Goal: Task Accomplishment & Management: Manage account settings

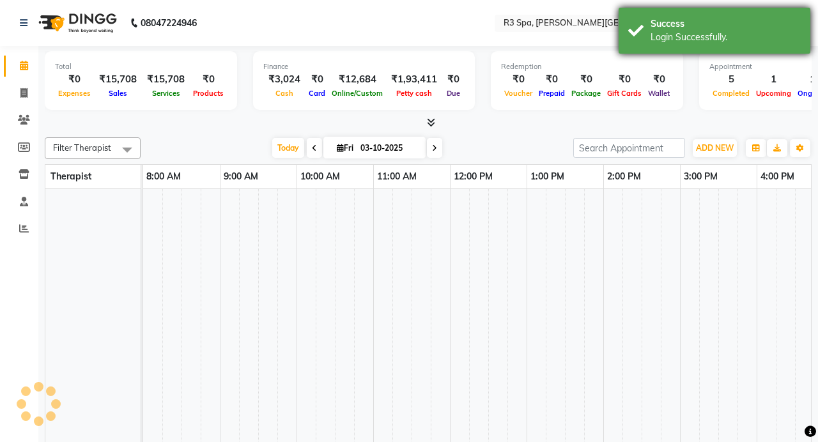
select select "en"
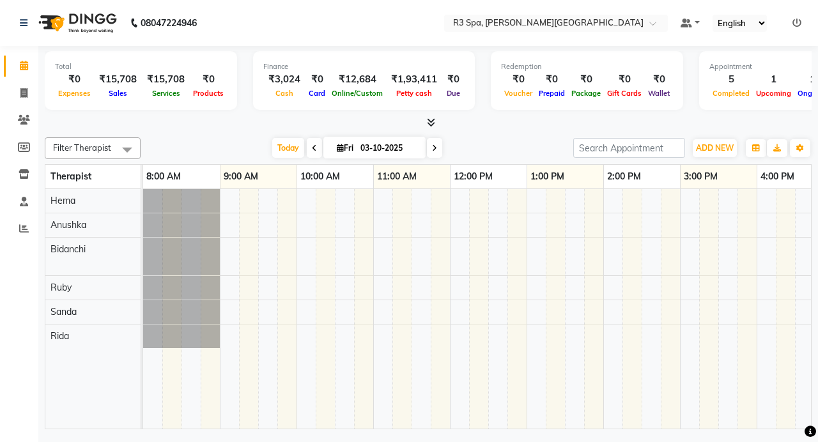
click at [498, 133] on div "Filter Therapist Select All Anushka Bidanchi Hema Rida [PERSON_NAME] [DATE] [DA…" at bounding box center [428, 280] width 767 height 297
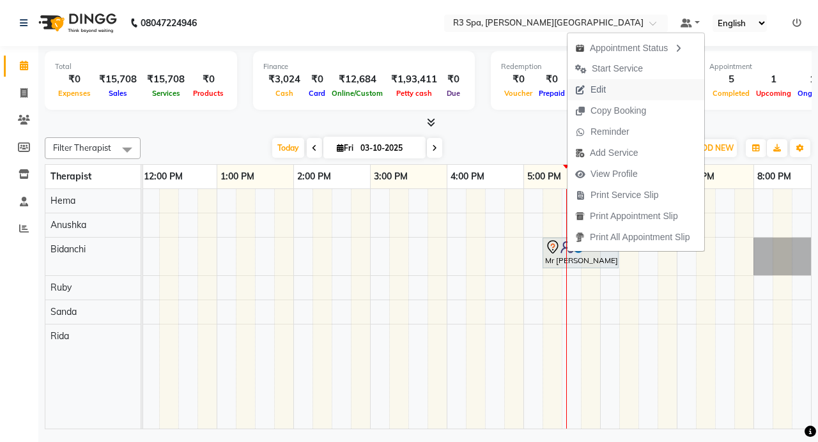
click at [633, 90] on button "Edit" at bounding box center [635, 89] width 137 height 21
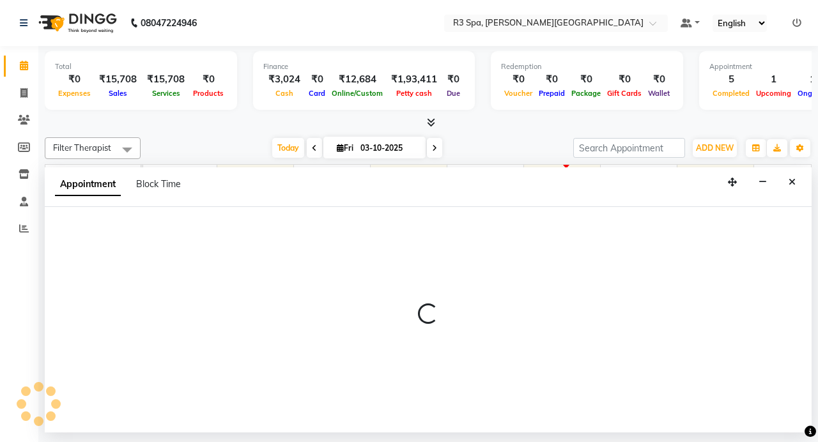
select select "tentative"
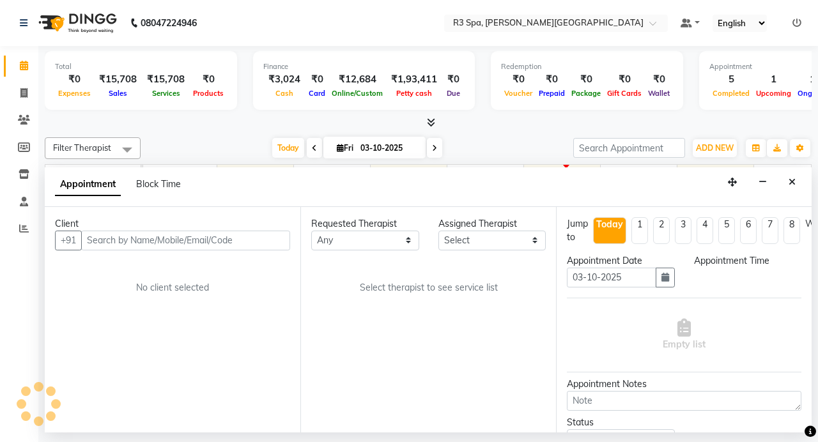
scroll to position [0, 406]
select select "71314"
select select "1035"
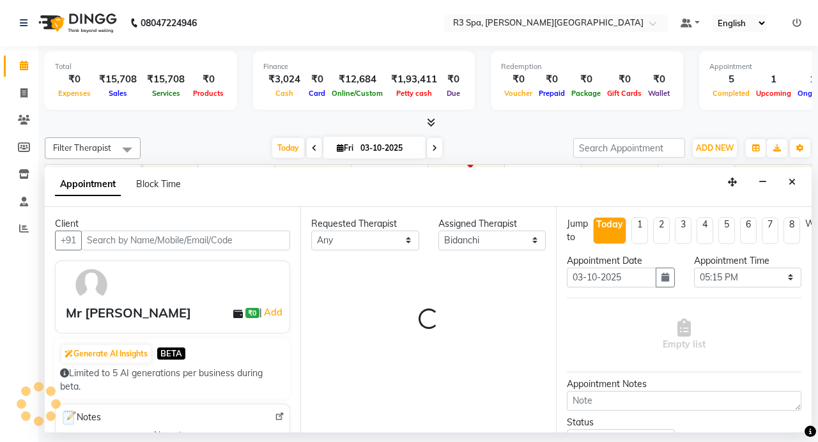
select select "3906"
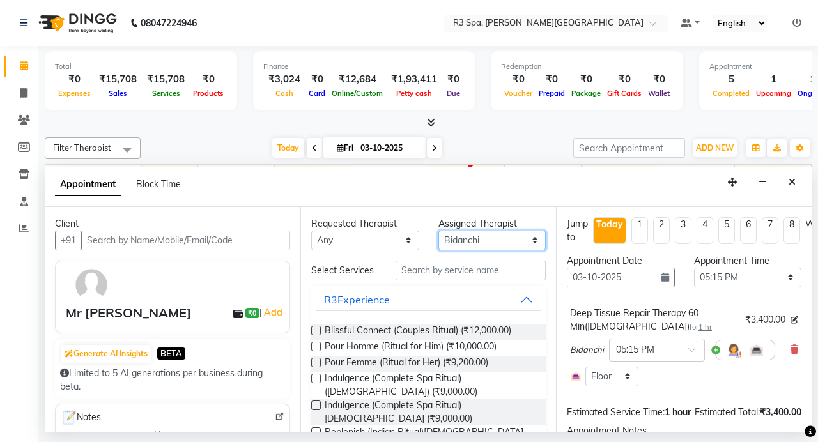
click at [523, 240] on select "Select Anushka Bidanchi Hema Rida [PERSON_NAME]" at bounding box center [492, 241] width 108 height 20
select select "70215"
click at [438, 231] on select "Select Anushka Bidanchi Hema Rida [PERSON_NAME]" at bounding box center [492, 241] width 108 height 20
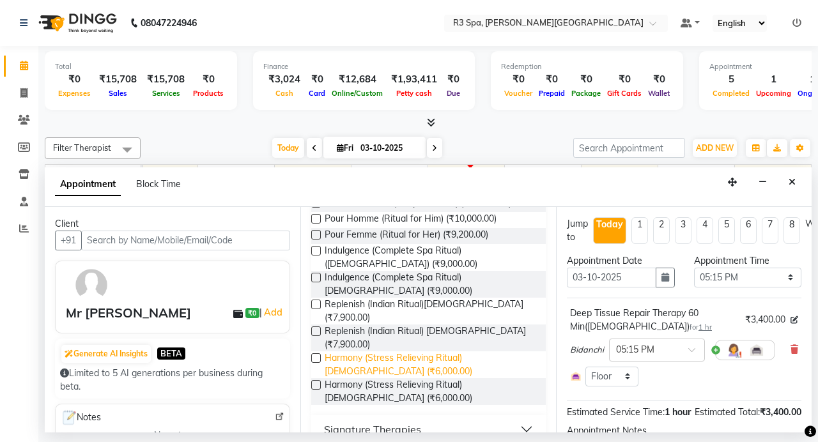
scroll to position [240, 0]
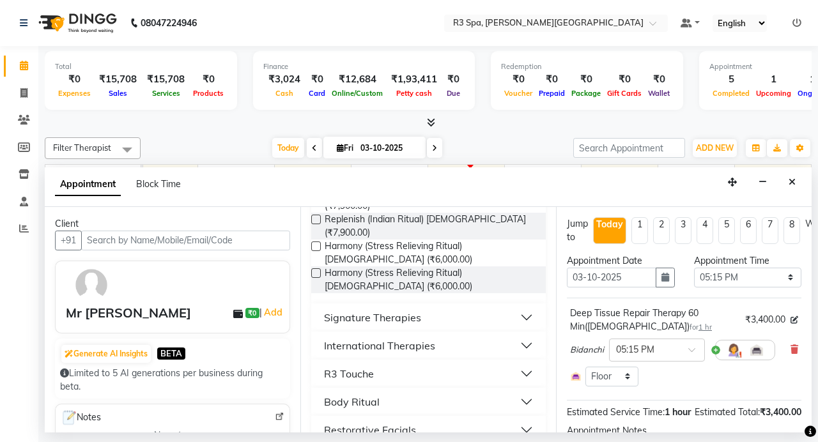
click at [453, 334] on button "International Therapies" at bounding box center [428, 345] width 224 height 23
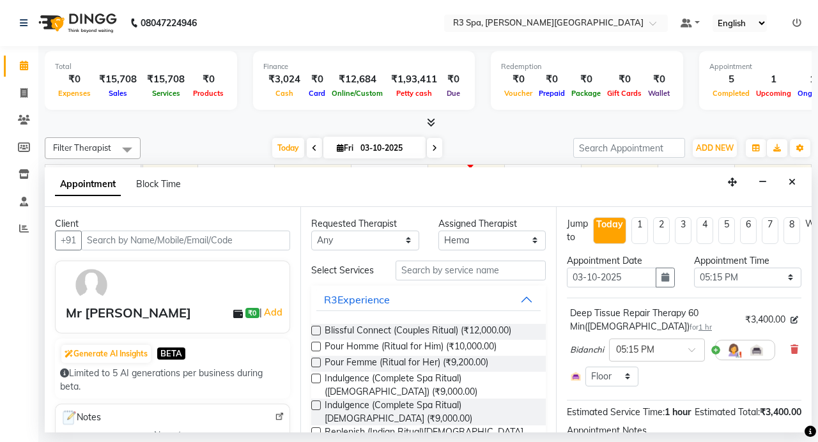
click at [445, 259] on div "Requested Therapist Any Anushka Bidanchi Hema Rida [PERSON_NAME] Assigned Thera…" at bounding box center [428, 320] width 256 height 226
click at [427, 273] on input "text" at bounding box center [470, 271] width 150 height 20
click at [427, 268] on input "text" at bounding box center [470, 271] width 150 height 20
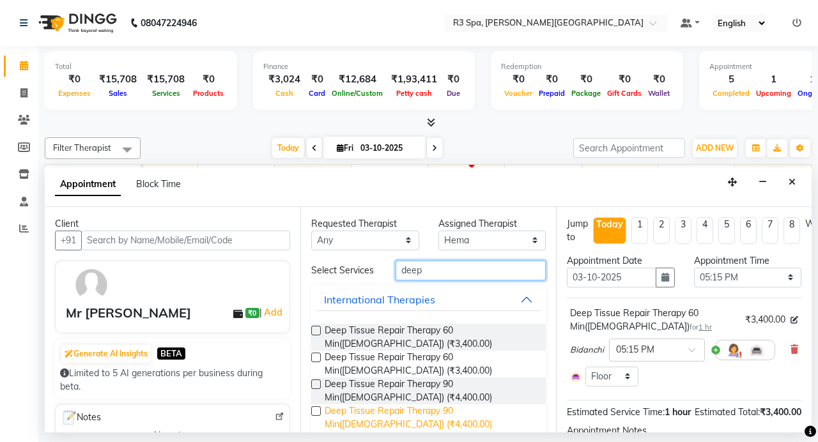
type input "deep"
click at [426, 414] on span "Deep Tissue Repair Therapy 90 Min([DEMOGRAPHIC_DATA]) (₹4,400.00)" at bounding box center [430, 417] width 211 height 27
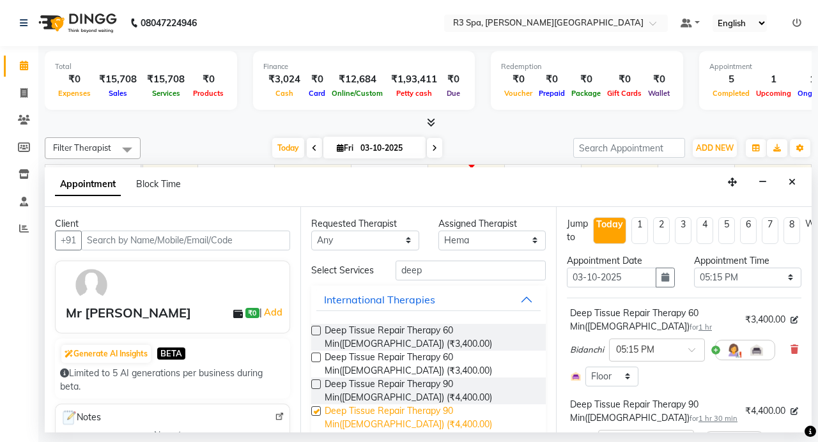
checkbox input "false"
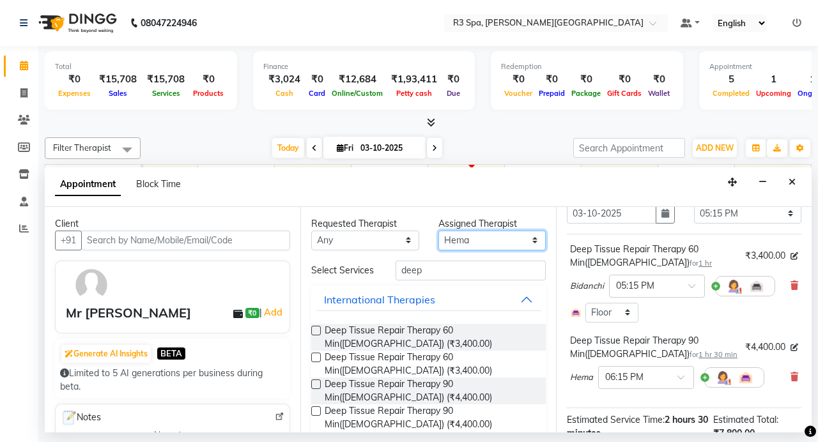
click at [526, 235] on select "Select Anushka Bidanchi Hema Rida [PERSON_NAME]" at bounding box center [492, 241] width 108 height 20
select select "91747"
click at [438, 231] on select "Select Anushka Bidanchi Hema Rida [PERSON_NAME]" at bounding box center [492, 241] width 108 height 20
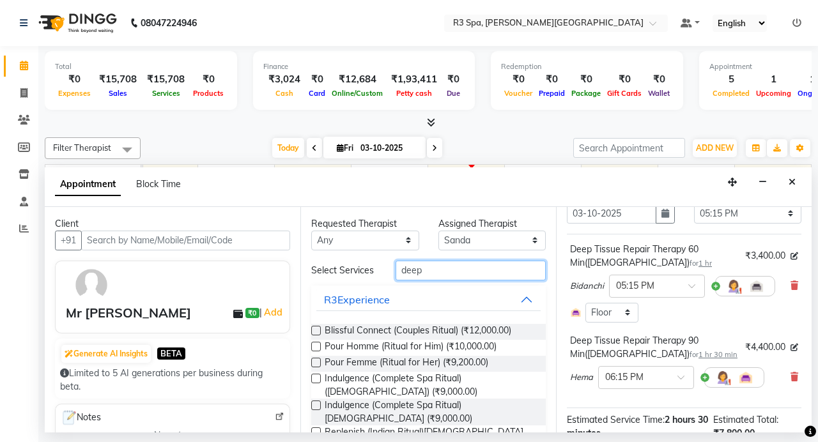
click at [458, 267] on input "deep" at bounding box center [470, 271] width 150 height 20
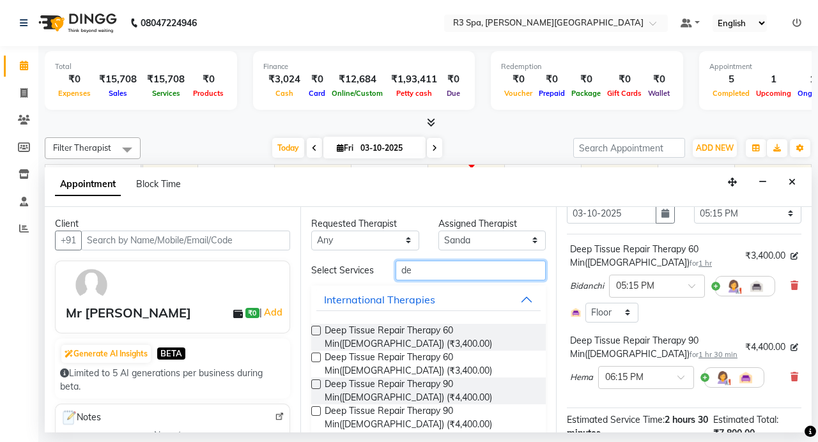
type input "d"
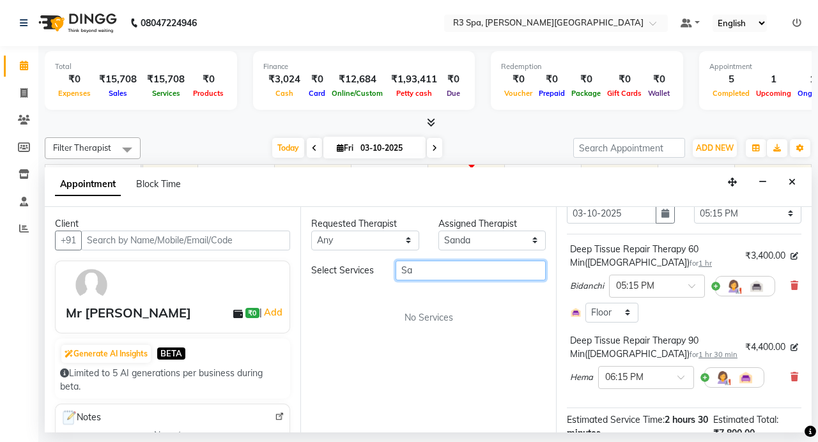
type input "S"
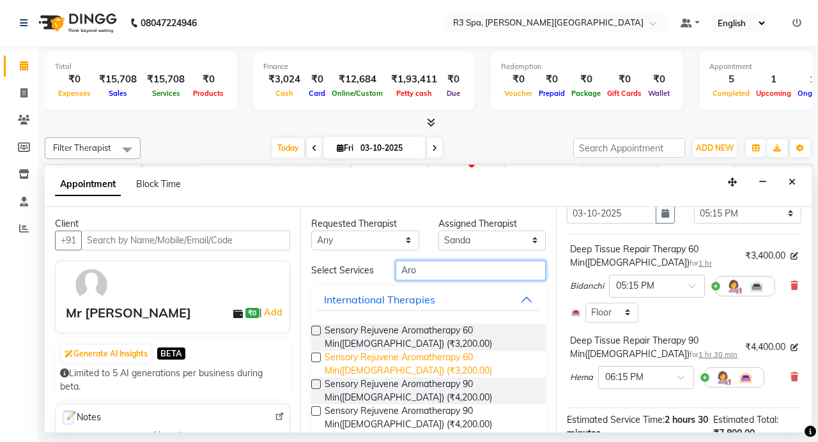
type input "Aro"
click at [418, 364] on span "Sensory Rejuvene Aromatherapy 60 Min([DEMOGRAPHIC_DATA]) (₹3,200.00)" at bounding box center [430, 364] width 211 height 27
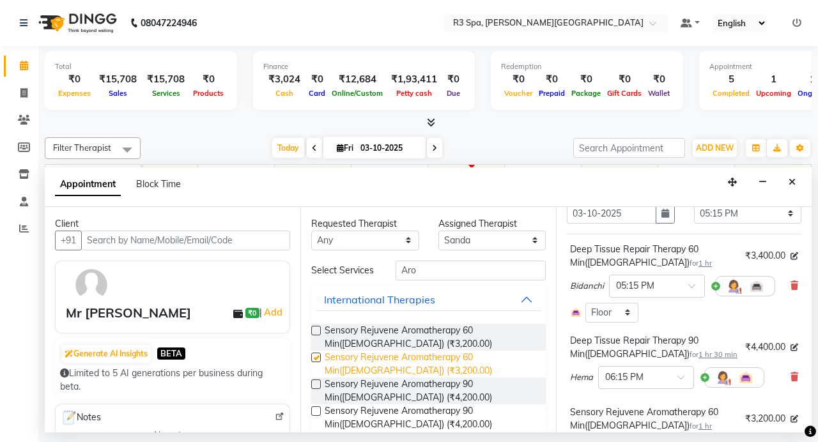
checkbox input "false"
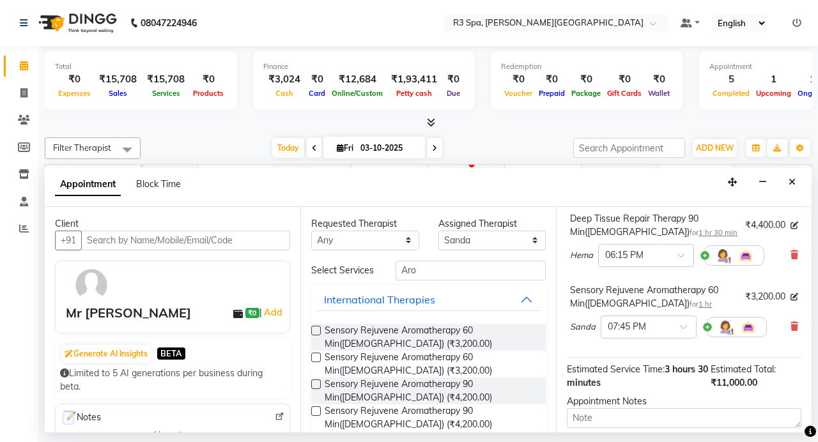
scroll to position [273, 0]
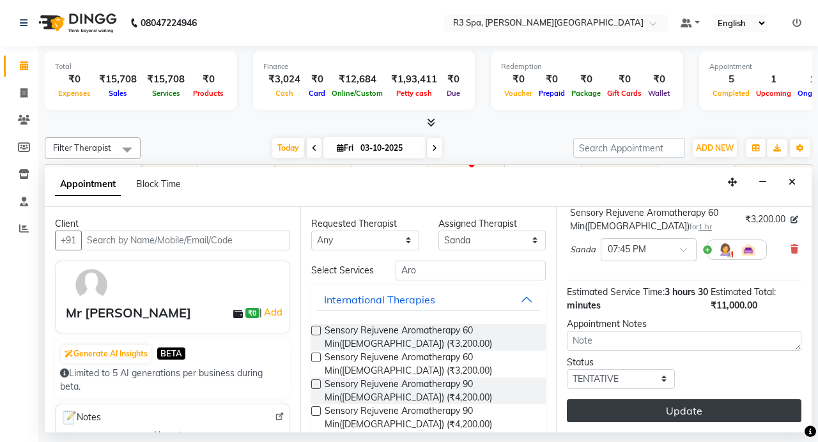
click at [700, 399] on button "Update" at bounding box center [684, 410] width 234 height 23
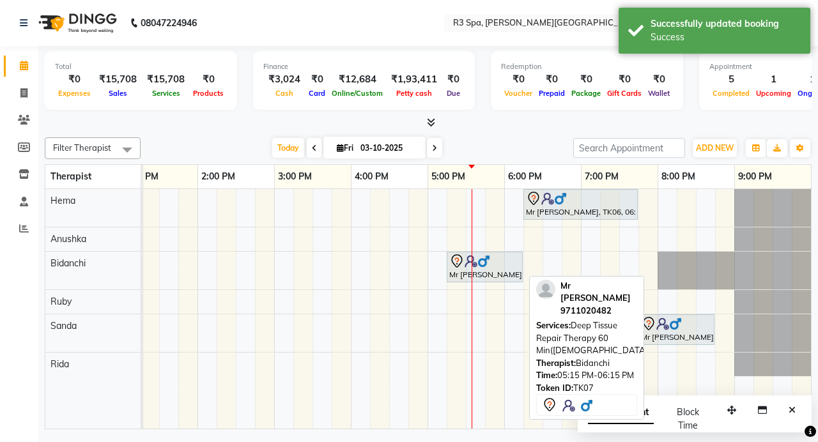
click at [501, 264] on div at bounding box center [484, 261] width 71 height 15
select select "7"
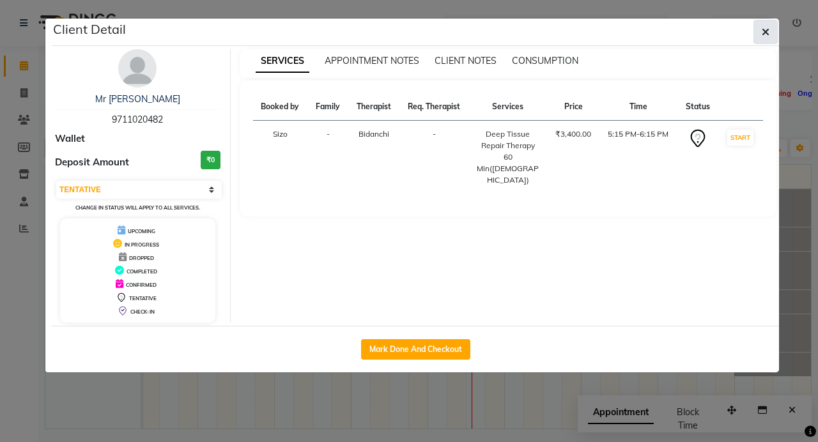
click at [767, 31] on icon "button" at bounding box center [766, 32] width 8 height 10
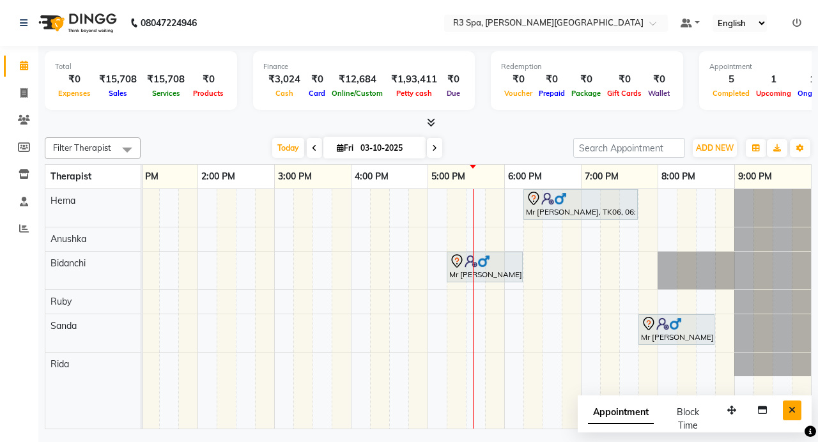
click at [792, 411] on icon "Close" at bounding box center [791, 410] width 7 height 9
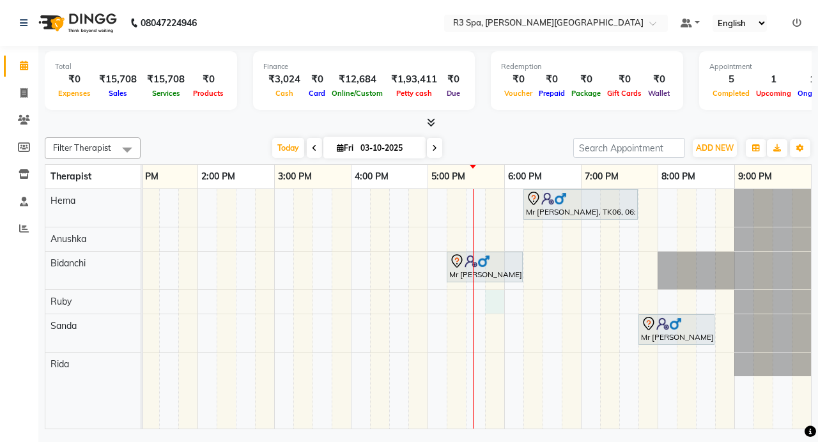
click at [491, 297] on div "Mr [PERSON_NAME], TK06, 06:15 PM-07:45 PM, Deep Tissue Repair Therapy 90 Min([D…" at bounding box center [273, 309] width 1073 height 240
select select "88869"
select select "tentative"
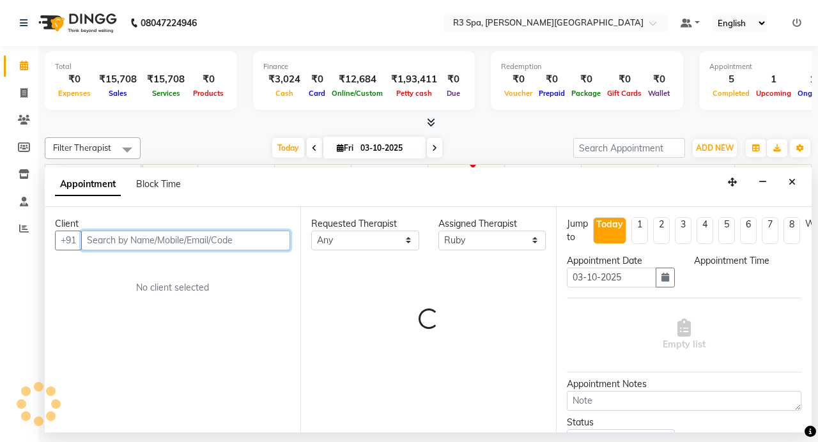
select select "1065"
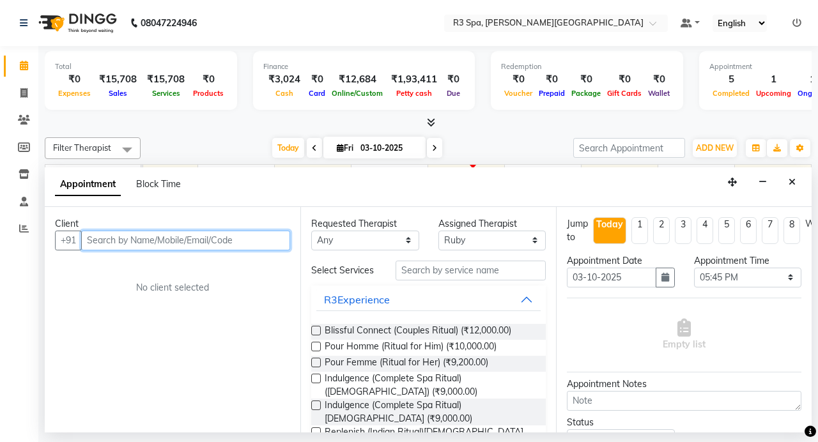
click at [193, 231] on input "text" at bounding box center [185, 241] width 209 height 20
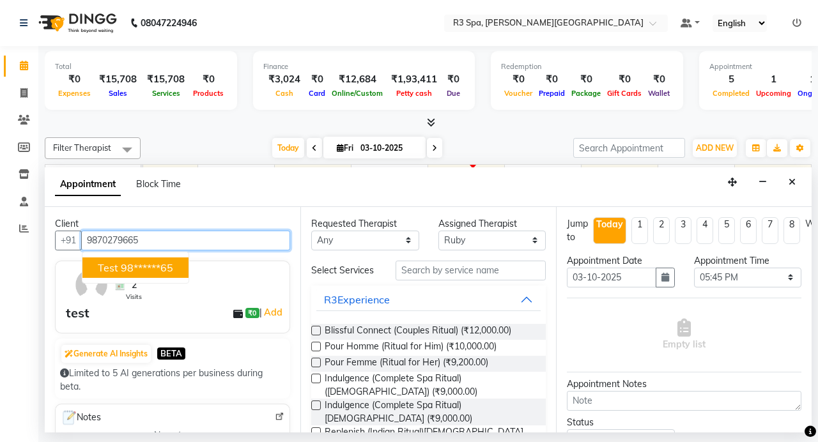
click at [132, 266] on ngb-highlight "98******65" at bounding box center [147, 267] width 52 height 13
type input "98******65"
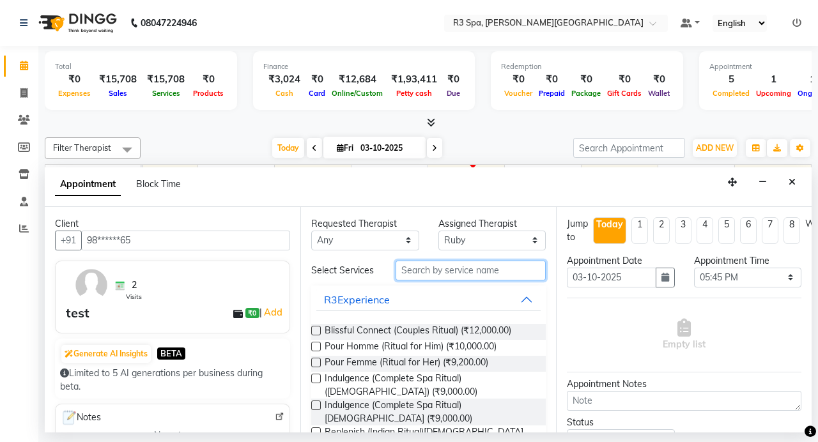
click at [433, 265] on input "text" at bounding box center [470, 271] width 150 height 20
click at [457, 266] on input "text" at bounding box center [470, 271] width 150 height 20
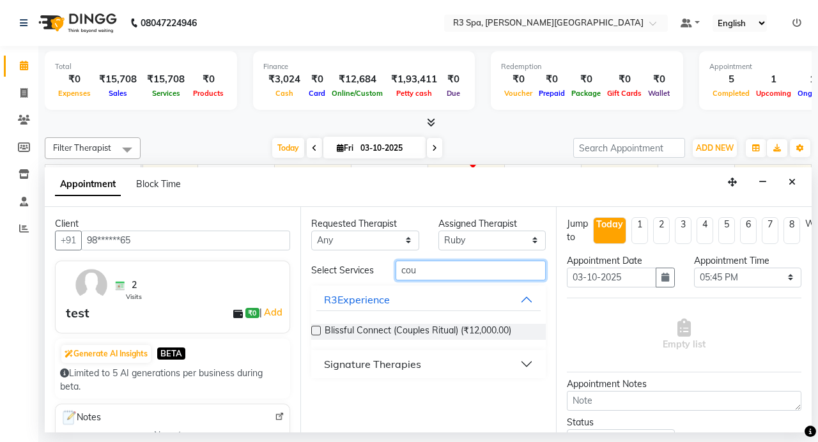
type input "cou"
click at [530, 361] on button "Signature Therapies" at bounding box center [428, 364] width 224 height 23
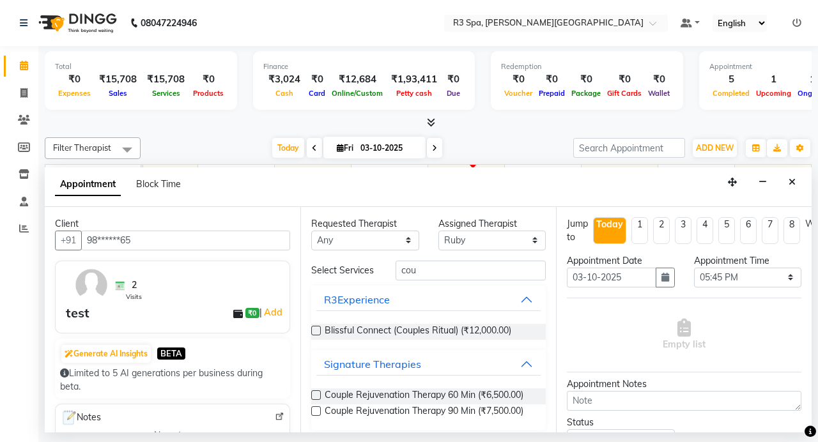
click at [320, 395] on label at bounding box center [316, 395] width 10 height 10
click at [319, 395] on input "checkbox" at bounding box center [315, 396] width 8 height 8
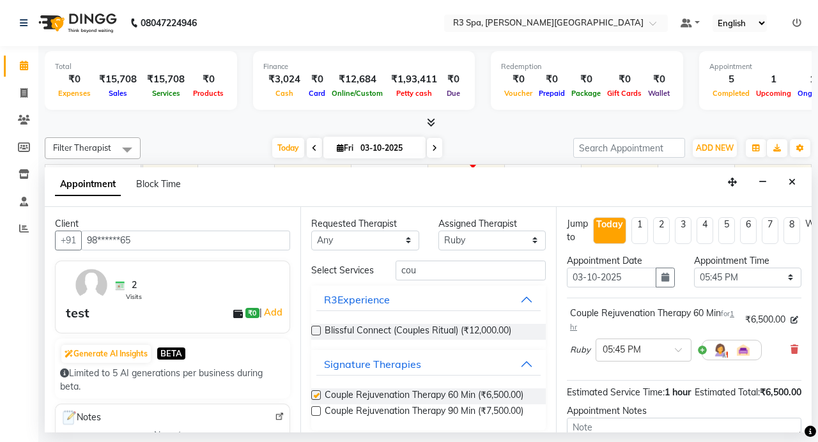
checkbox input "false"
click at [721, 351] on img at bounding box center [719, 349] width 15 height 15
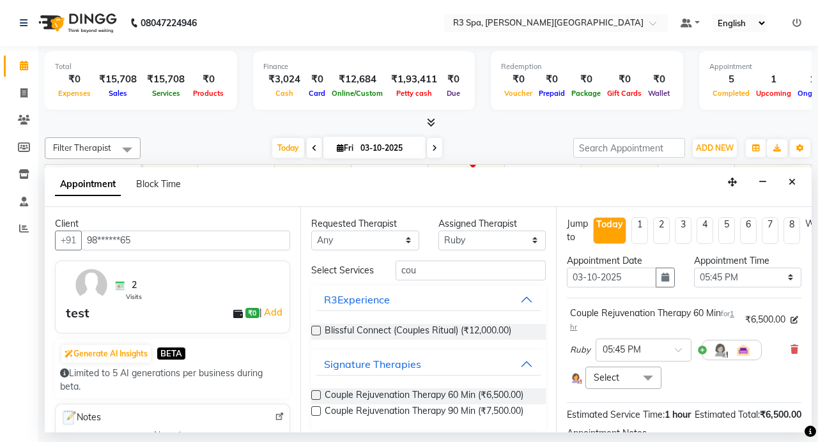
click at [602, 381] on span "Select" at bounding box center [606, 377] width 26 height 11
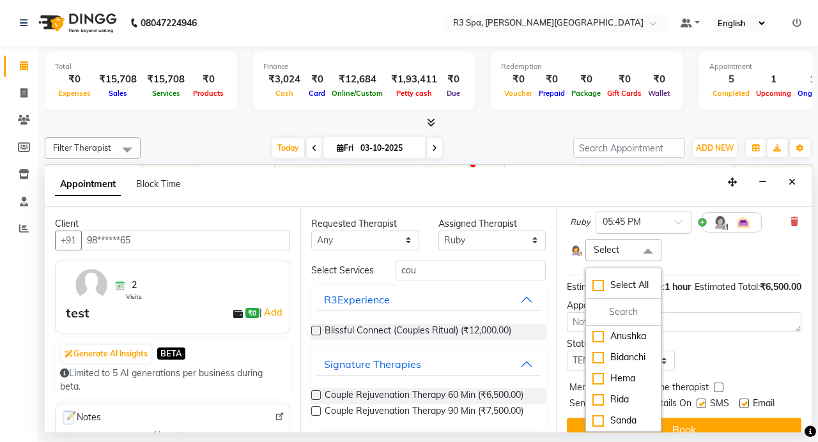
scroll to position [169, 0]
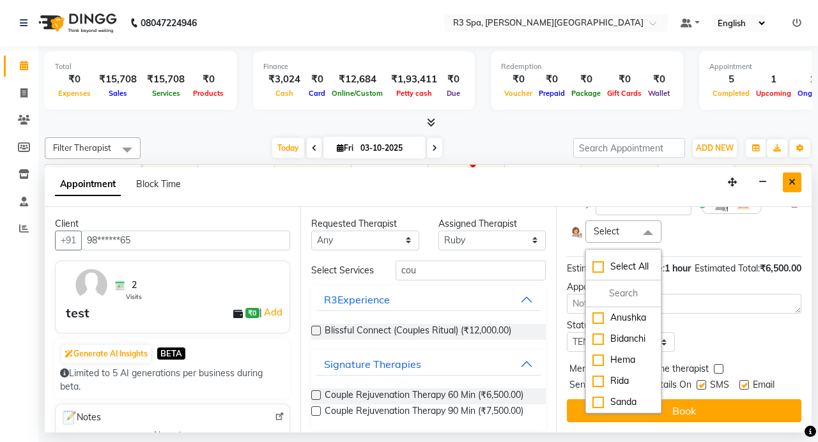
click at [789, 180] on icon "Close" at bounding box center [791, 182] width 7 height 9
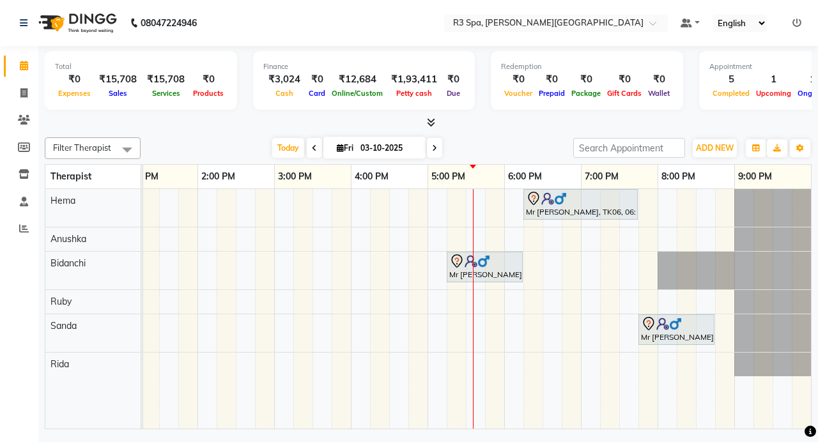
click at [670, 118] on div at bounding box center [428, 122] width 767 height 13
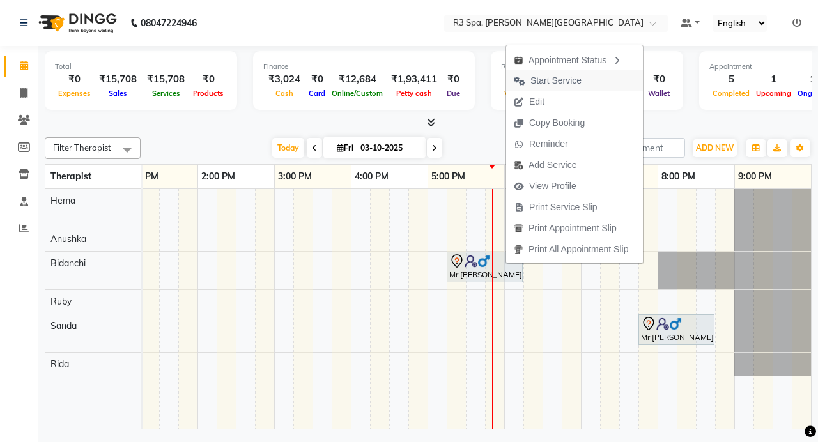
click at [576, 79] on span "Start Service" at bounding box center [555, 80] width 51 height 13
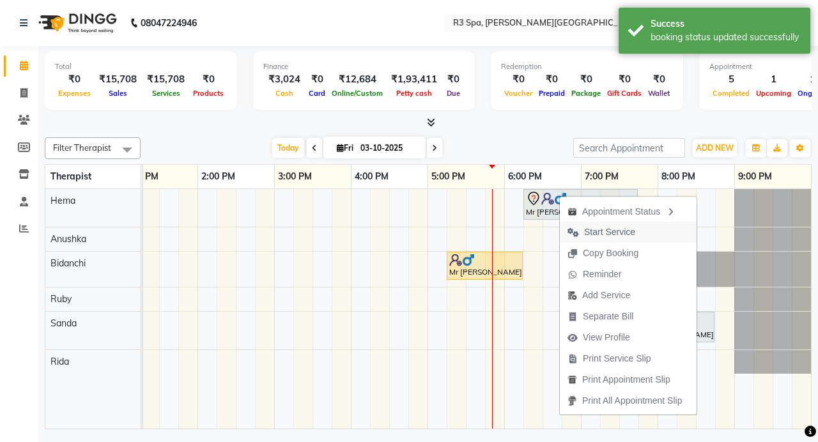
click at [610, 234] on span "Start Service" at bounding box center [609, 232] width 51 height 13
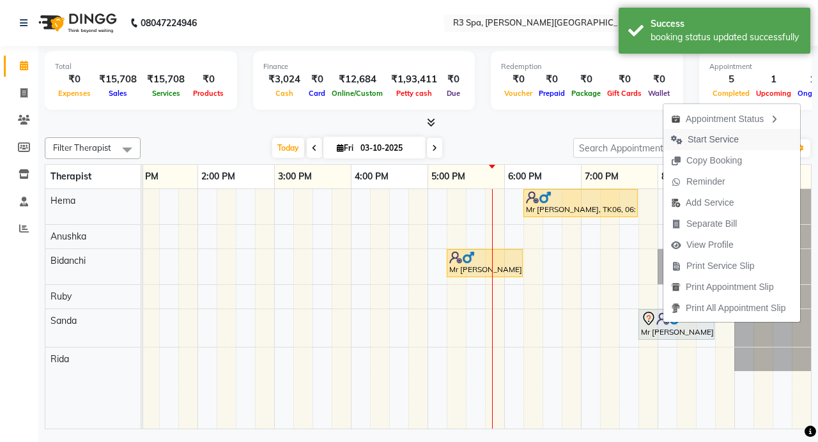
click at [733, 141] on span "Start Service" at bounding box center [712, 139] width 51 height 13
